Goal: Check status: Check status

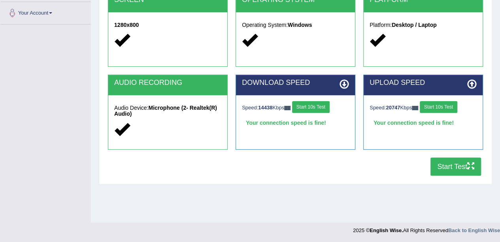
scroll to position [172, 0]
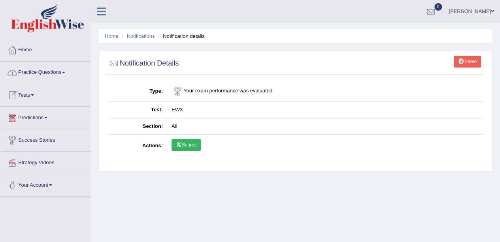
click at [32, 119] on link "Predictions" at bounding box center [45, 117] width 90 height 20
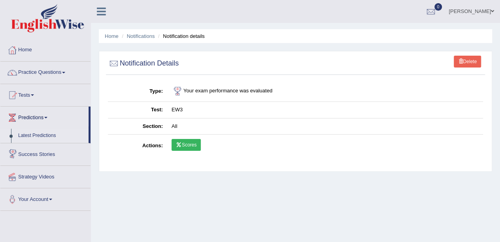
click at [41, 137] on link "Latest Predictions" at bounding box center [52, 136] width 74 height 14
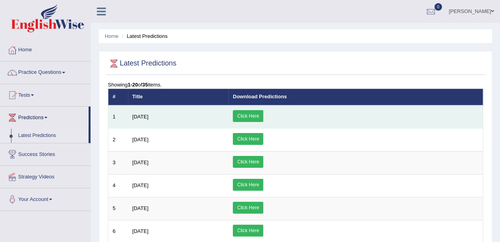
click at [263, 114] on link "Click Here" at bounding box center [248, 116] width 30 height 12
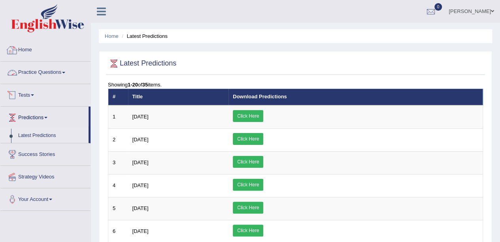
click at [29, 45] on link "Home" at bounding box center [45, 49] width 90 height 20
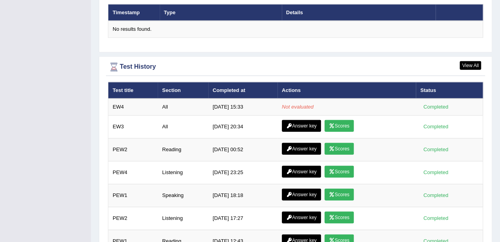
scroll to position [991, 0]
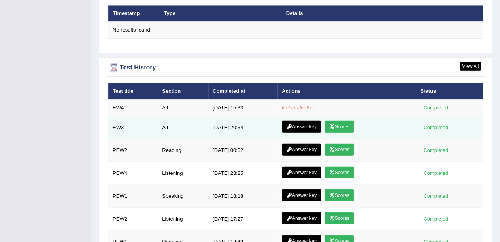
click at [302, 121] on link "Answer key" at bounding box center [301, 127] width 39 height 12
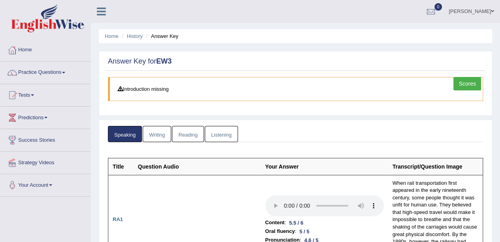
scroll to position [0, 0]
click at [156, 133] on link "Writing" at bounding box center [157, 134] width 28 height 16
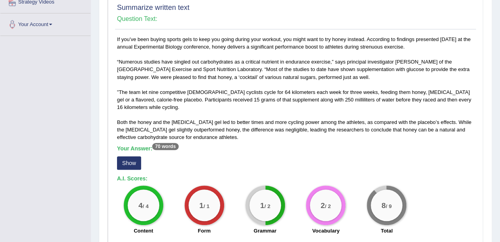
scroll to position [154, 0]
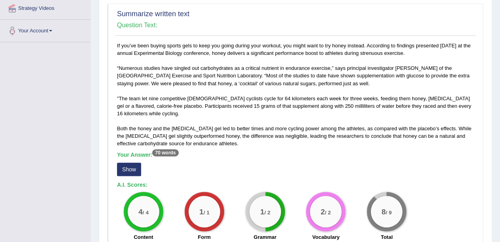
click at [126, 163] on button "Show" at bounding box center [129, 169] width 24 height 13
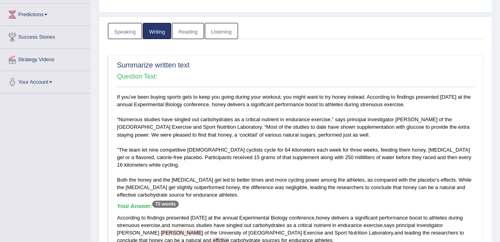
scroll to position [0, 0]
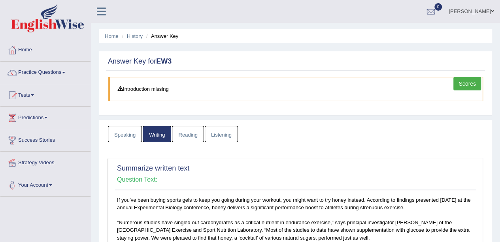
click at [190, 132] on link "Reading" at bounding box center [188, 134] width 32 height 16
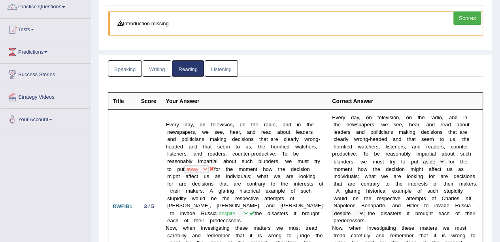
scroll to position [61, 0]
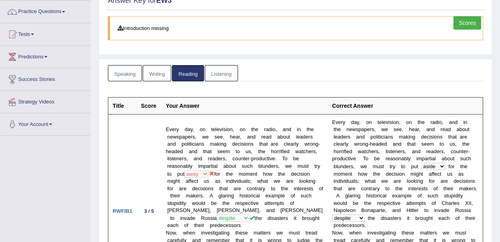
click at [221, 71] on link "Listening" at bounding box center [221, 73] width 33 height 16
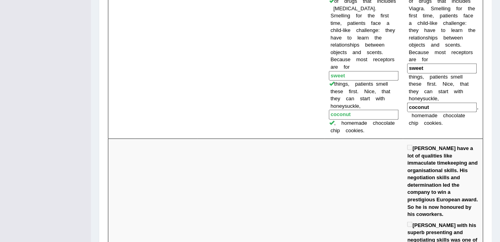
scroll to position [954, 0]
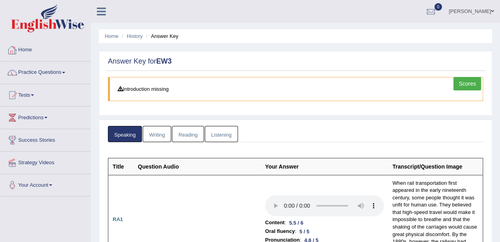
click at [57, 53] on link "Home" at bounding box center [45, 49] width 90 height 20
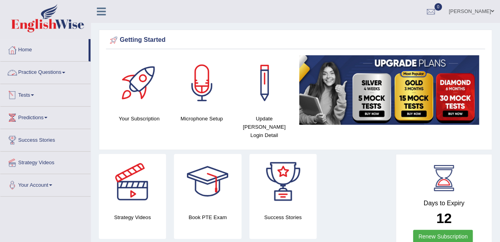
click at [19, 95] on link "Tests" at bounding box center [45, 94] width 90 height 20
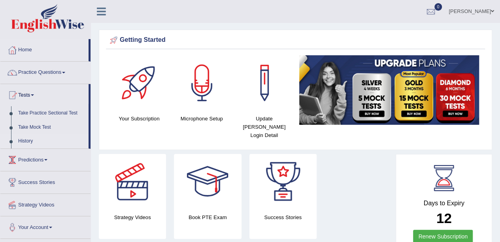
click at [34, 137] on link "History" at bounding box center [52, 141] width 74 height 14
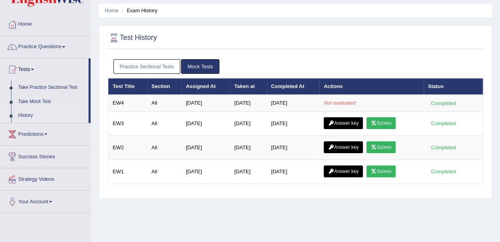
scroll to position [25, 0]
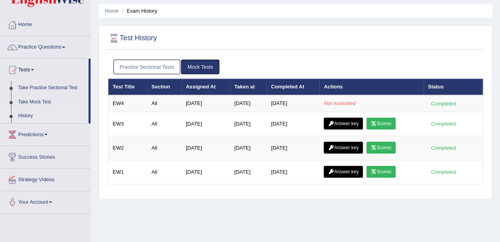
click at [145, 67] on link "Practice Sectional Tests" at bounding box center [146, 67] width 67 height 15
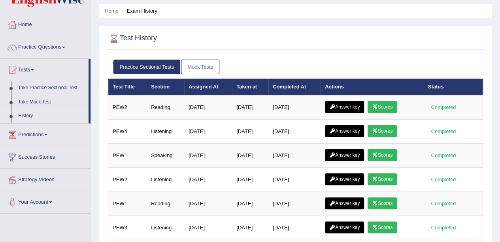
click at [194, 69] on link "Mock Tests" at bounding box center [200, 67] width 38 height 15
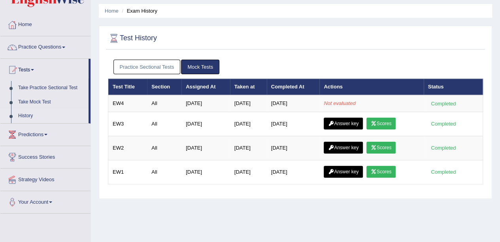
scroll to position [0, 0]
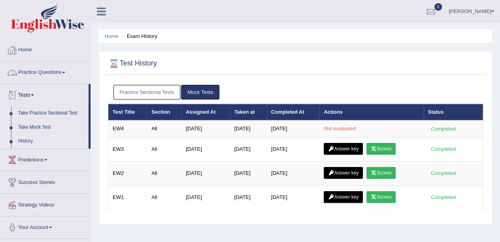
click at [35, 48] on link "Home" at bounding box center [45, 49] width 90 height 20
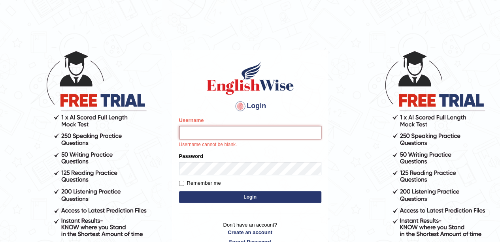
type input "anchalsheoran"
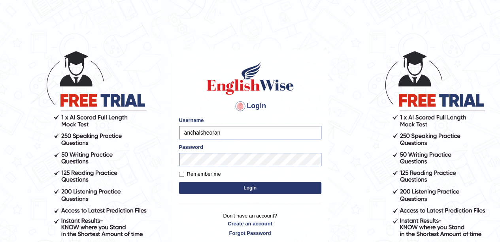
click at [179, 182] on button "Login" at bounding box center [250, 188] width 142 height 12
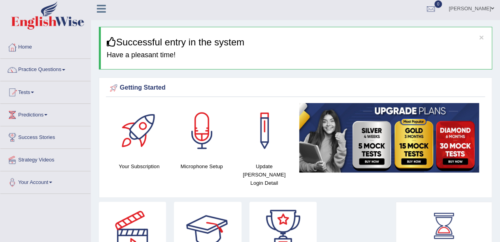
scroll to position [3, 0]
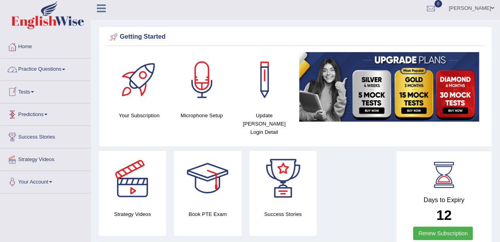
click at [53, 66] on link "Practice Questions" at bounding box center [45, 68] width 90 height 20
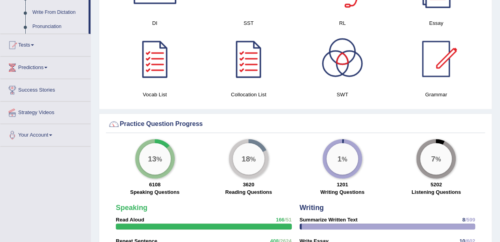
scroll to position [495, 0]
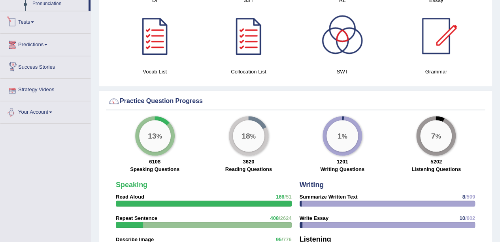
click at [29, 19] on link "Tests" at bounding box center [45, 21] width 90 height 20
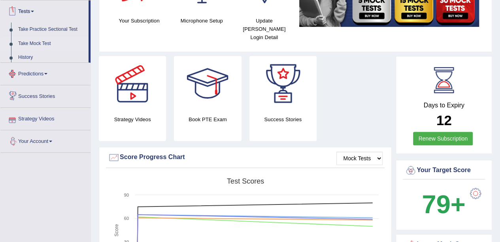
scroll to position [84, 0]
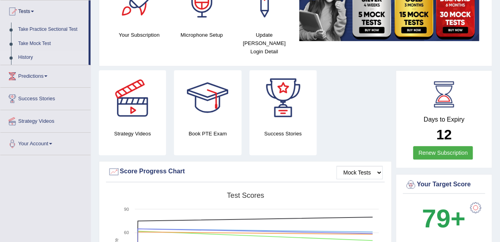
click at [32, 57] on link "History" at bounding box center [52, 58] width 74 height 14
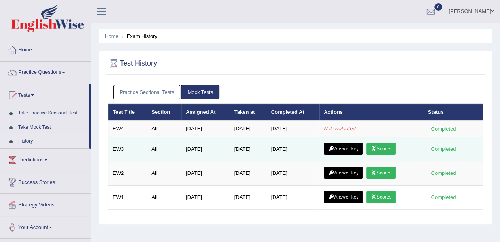
click at [380, 145] on link "Scores" at bounding box center [380, 149] width 29 height 12
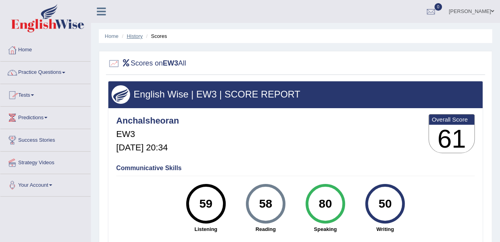
click at [132, 38] on link "History" at bounding box center [135, 36] width 16 height 6
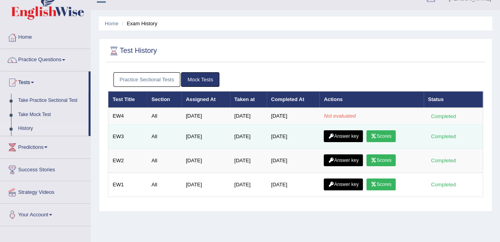
click at [349, 134] on link "Answer key" at bounding box center [342, 136] width 39 height 12
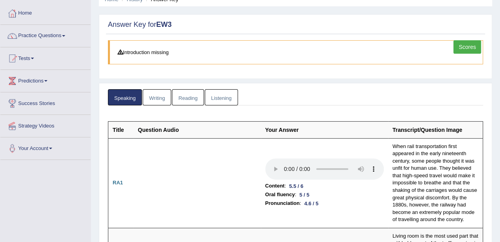
scroll to position [36, 0]
click at [154, 98] on link "Writing" at bounding box center [157, 98] width 28 height 16
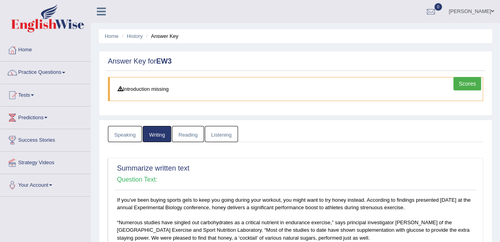
scroll to position [18, 0]
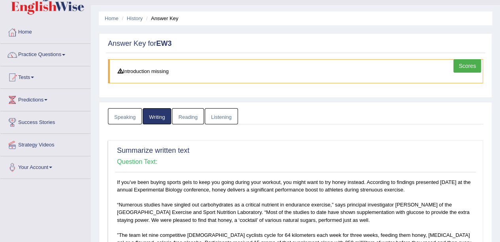
click at [184, 113] on link "Reading" at bounding box center [188, 116] width 32 height 16
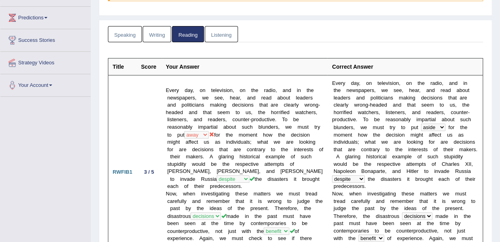
scroll to position [114, 0]
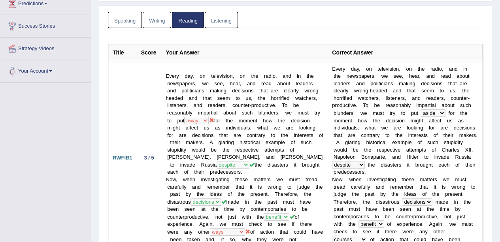
click at [227, 19] on link "Listening" at bounding box center [221, 20] width 33 height 16
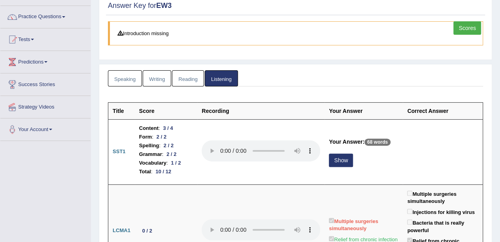
scroll to position [0, 0]
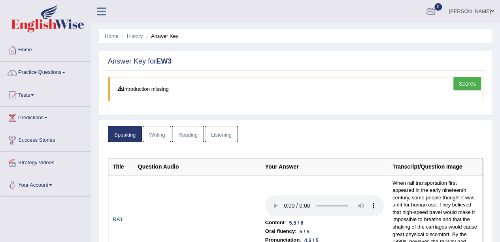
click at [436, 9] on div at bounding box center [431, 12] width 12 height 12
click at [418, 28] on li "See All Alerts" at bounding box center [383, 33] width 113 height 16
click at [24, 55] on link "Home" at bounding box center [45, 49] width 90 height 20
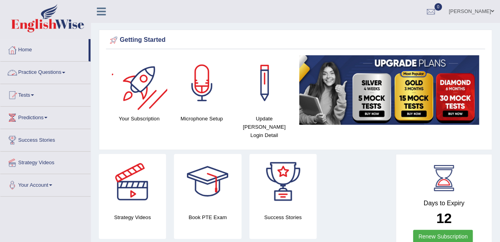
scroll to position [21, 0]
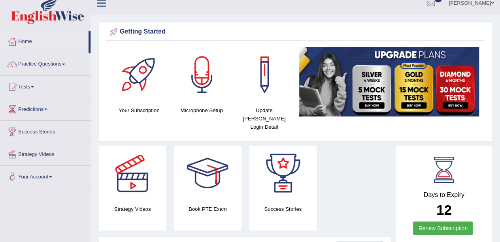
scroll to position [8, 0]
click at [32, 87] on link "Tests" at bounding box center [45, 86] width 90 height 20
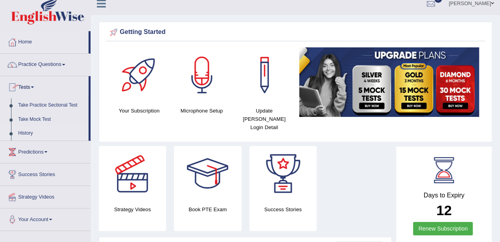
click at [43, 137] on link "History" at bounding box center [52, 133] width 74 height 14
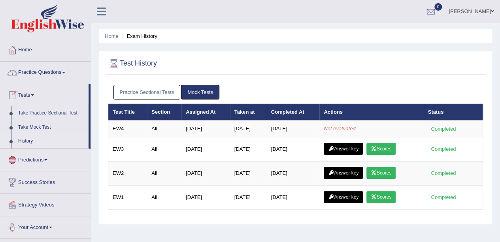
click at [28, 160] on link "Predictions" at bounding box center [45, 159] width 90 height 20
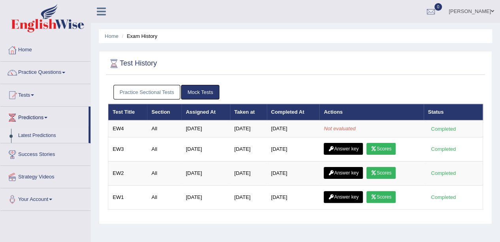
click at [45, 134] on link "Latest Predictions" at bounding box center [52, 136] width 74 height 14
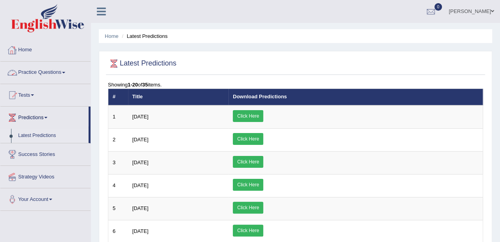
click at [32, 52] on link "Home" at bounding box center [45, 49] width 90 height 20
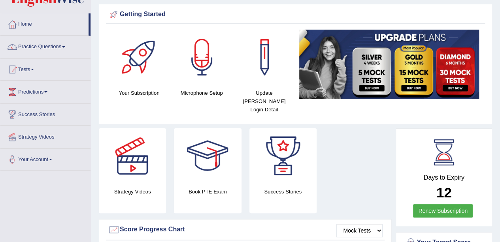
scroll to position [25, 0]
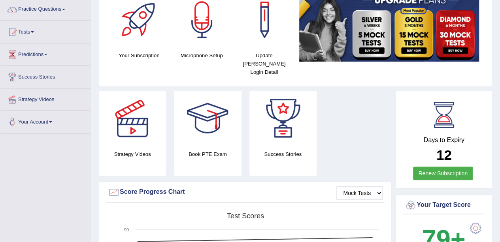
scroll to position [62, 0]
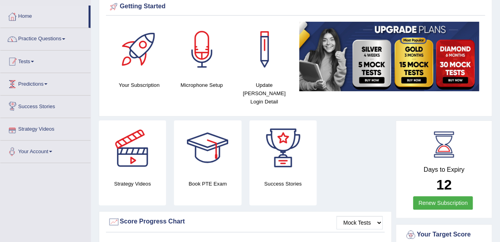
scroll to position [33, 0]
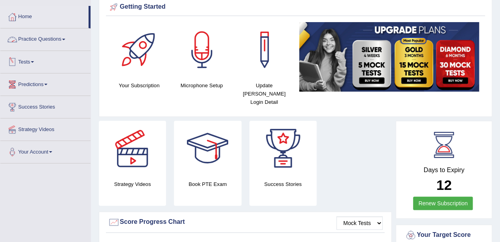
click at [52, 36] on link "Practice Questions" at bounding box center [45, 38] width 90 height 20
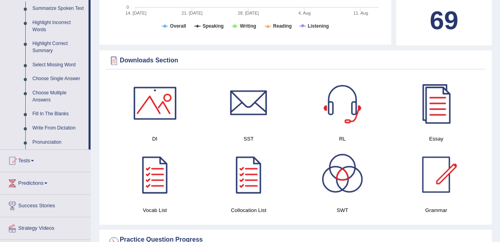
scroll to position [357, 0]
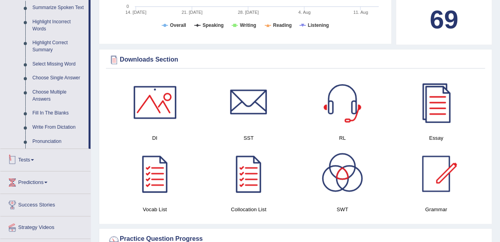
click at [26, 161] on link "Tests" at bounding box center [45, 159] width 90 height 20
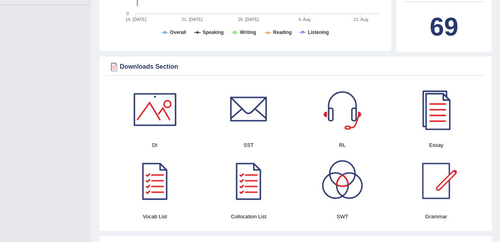
scroll to position [85, 0]
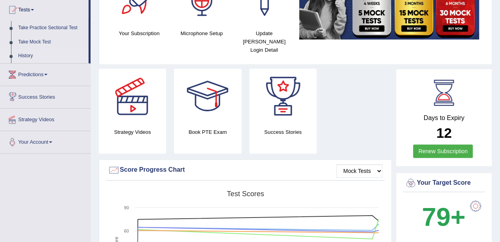
click at [26, 51] on link "History" at bounding box center [52, 56] width 74 height 14
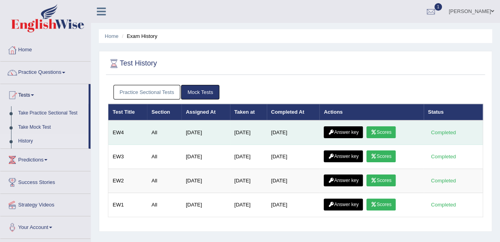
click at [380, 131] on link "Scores" at bounding box center [380, 132] width 29 height 12
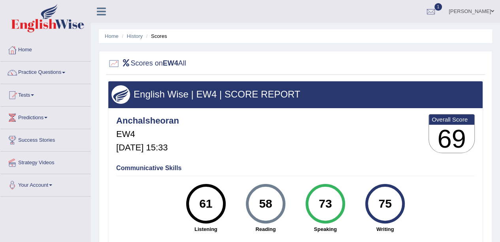
scroll to position [0, 0]
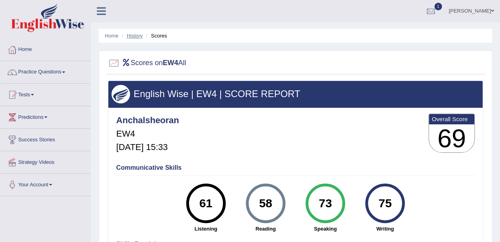
click at [141, 33] on link "History" at bounding box center [135, 36] width 16 height 6
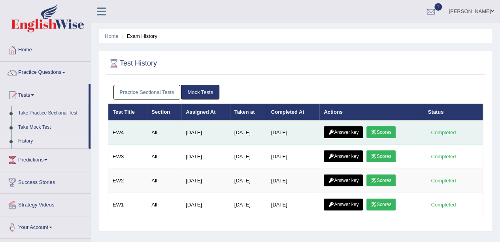
click at [339, 129] on link "Answer key" at bounding box center [342, 132] width 39 height 12
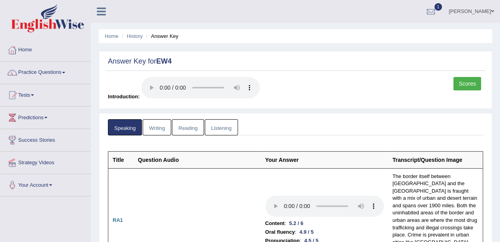
click at [157, 129] on link "Writing" at bounding box center [157, 127] width 28 height 16
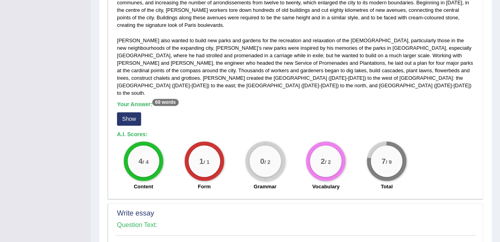
scroll to position [486, 0]
click at [130, 113] on button "Show" at bounding box center [129, 119] width 24 height 13
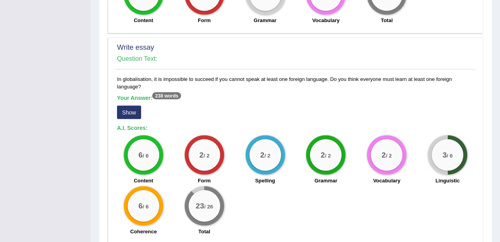
scroll to position [659, 0]
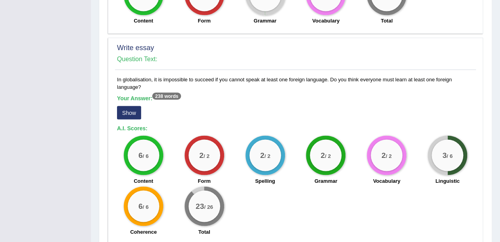
click at [131, 106] on button "Show" at bounding box center [129, 112] width 24 height 13
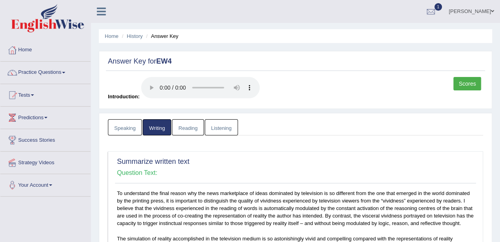
scroll to position [1, 0]
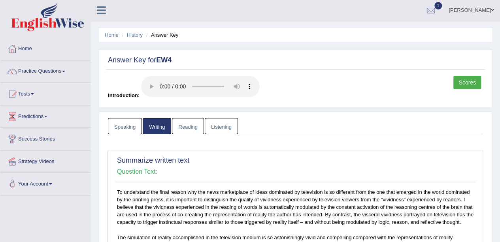
click at [186, 130] on link "Reading" at bounding box center [188, 126] width 32 height 16
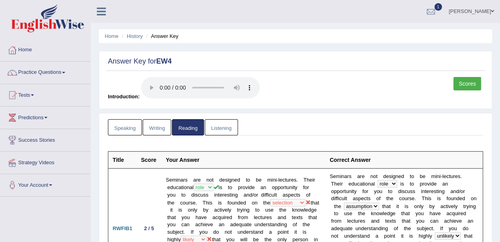
scroll to position [2, 0]
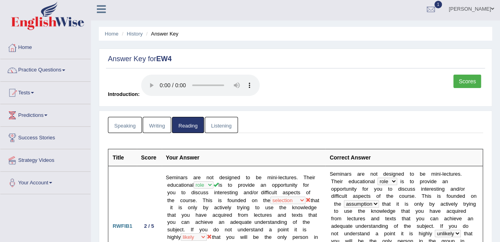
click at [224, 125] on link "Listening" at bounding box center [221, 125] width 33 height 16
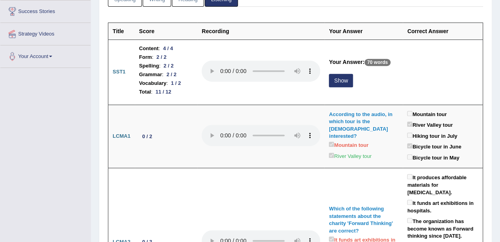
scroll to position [0, 0]
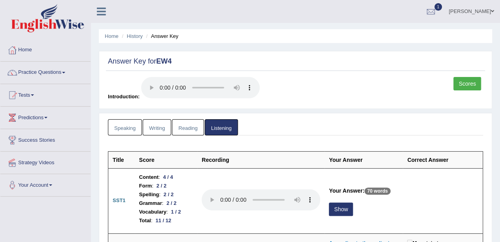
click at [462, 81] on link "Scores" at bounding box center [467, 83] width 28 height 13
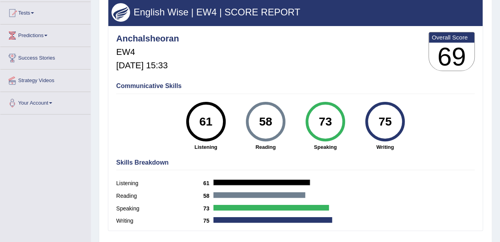
scroll to position [84, 0]
